Goal: Task Accomplishment & Management: Complete application form

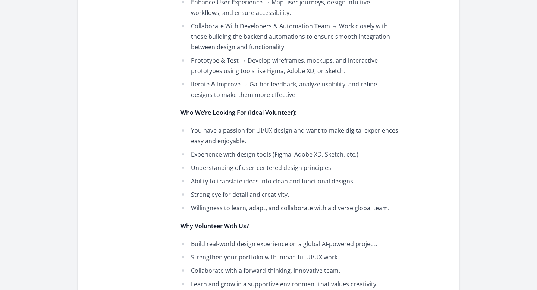
scroll to position [190, 0]
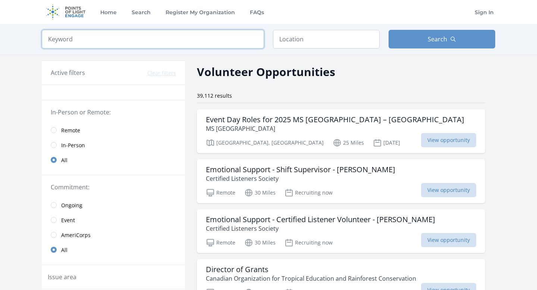
click at [165, 46] on input "search" at bounding box center [153, 39] width 222 height 19
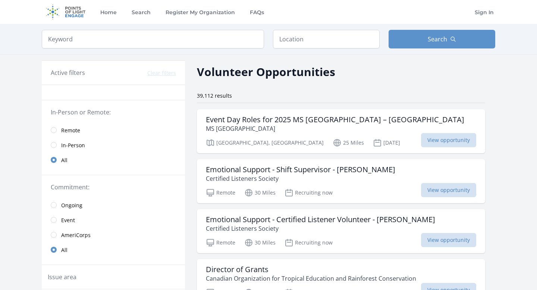
click at [64, 131] on span "Remote" at bounding box center [70, 130] width 19 height 7
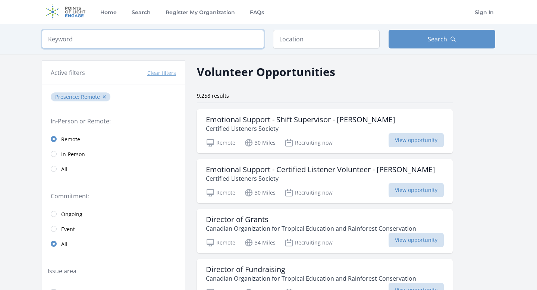
click at [101, 43] on input "search" at bounding box center [153, 39] width 222 height 19
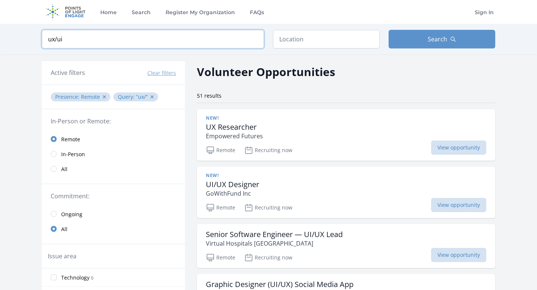
type input "ux/ui"
click button "submit" at bounding box center [0, 0] width 0 height 0
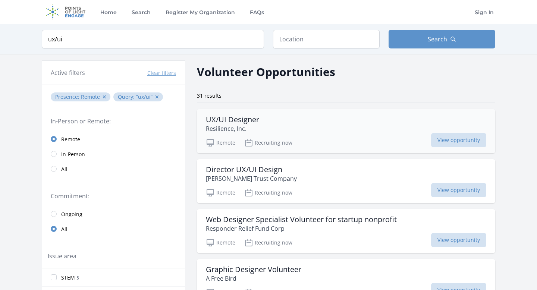
click at [303, 131] on div "UX/UI Designer Resilience, Inc." at bounding box center [346, 124] width 281 height 18
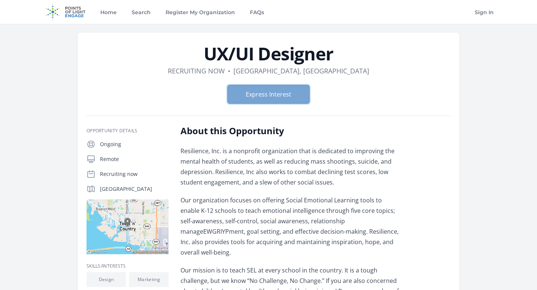
click at [270, 92] on button "Express Interest" at bounding box center [269, 94] width 82 height 19
click at [287, 94] on button "Express Interest" at bounding box center [269, 94] width 82 height 19
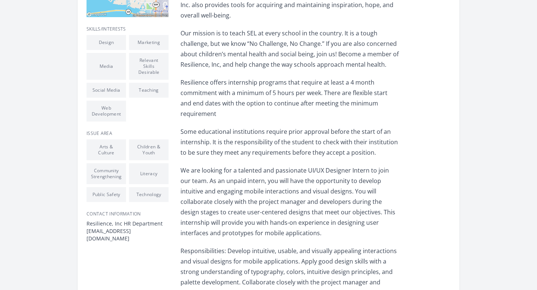
scroll to position [243, 0]
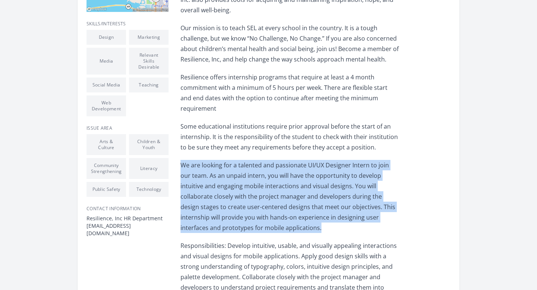
drag, startPoint x: 181, startPoint y: 143, endPoint x: 283, endPoint y: 206, distance: 120.8
click at [286, 208] on p "We are looking for a talented and passionate UI/UX Designer Intern to join our …" at bounding box center [290, 196] width 218 height 73
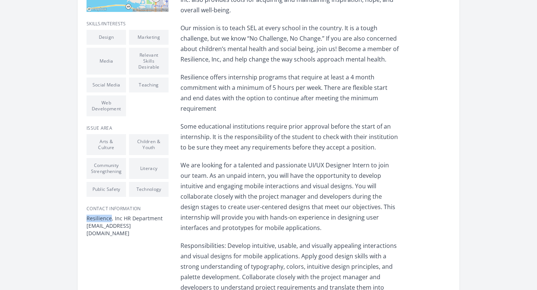
drag, startPoint x: 86, startPoint y: 217, endPoint x: 111, endPoint y: 217, distance: 25.0
click at [111, 217] on dt "Resilience, Inc HR Department" at bounding box center [128, 218] width 82 height 7
copy dt "Resilience"
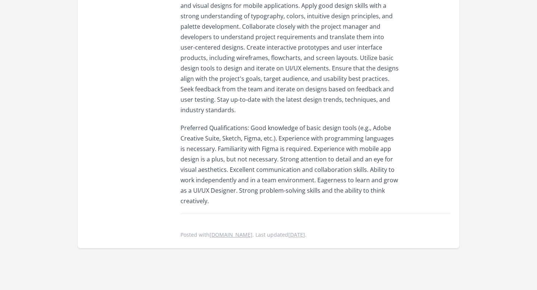
scroll to position [494, 0]
